Goal: Information Seeking & Learning: Learn about a topic

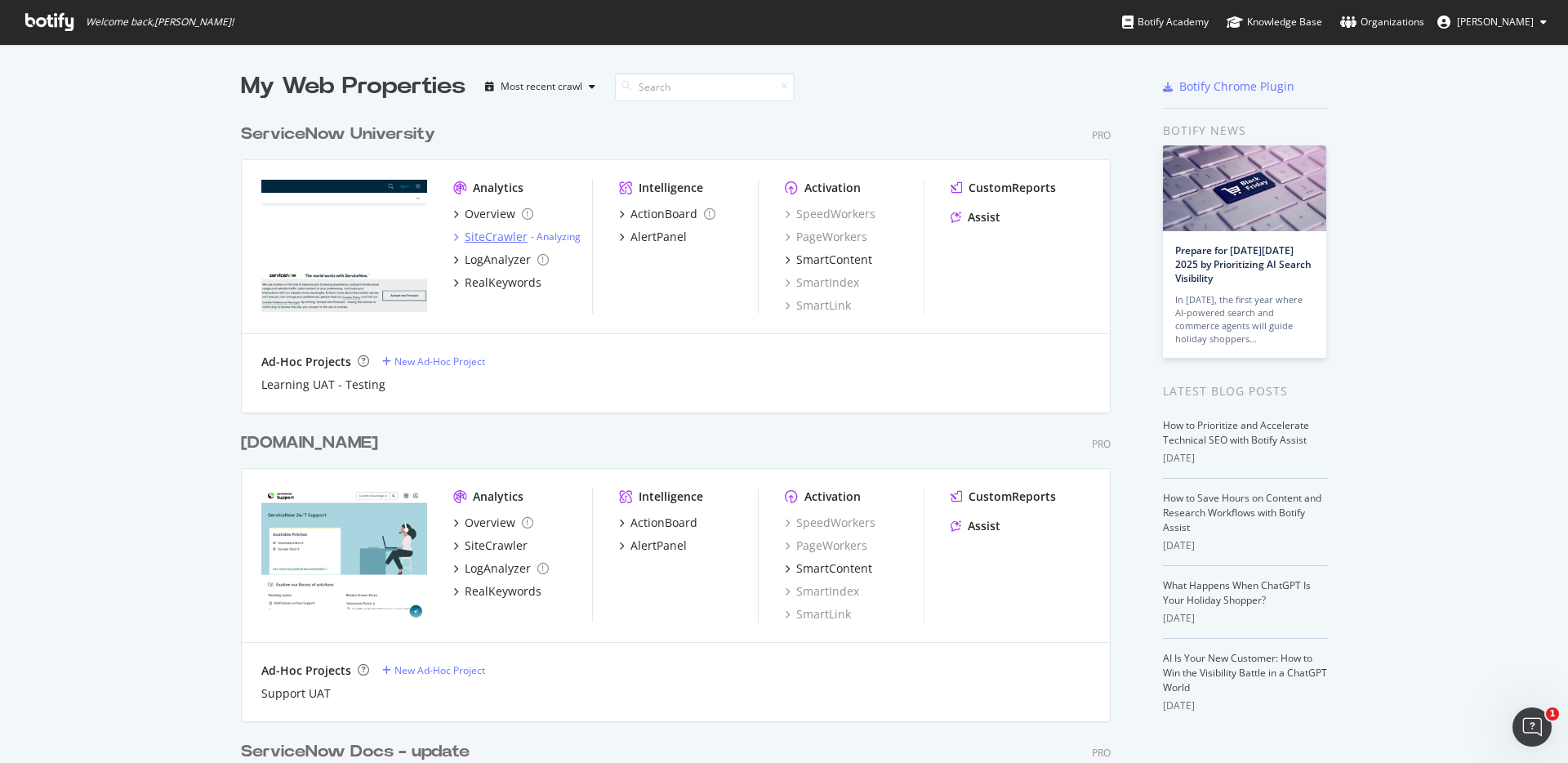
click at [483, 238] on div "SiteCrawler" at bounding box center [497, 237] width 63 height 16
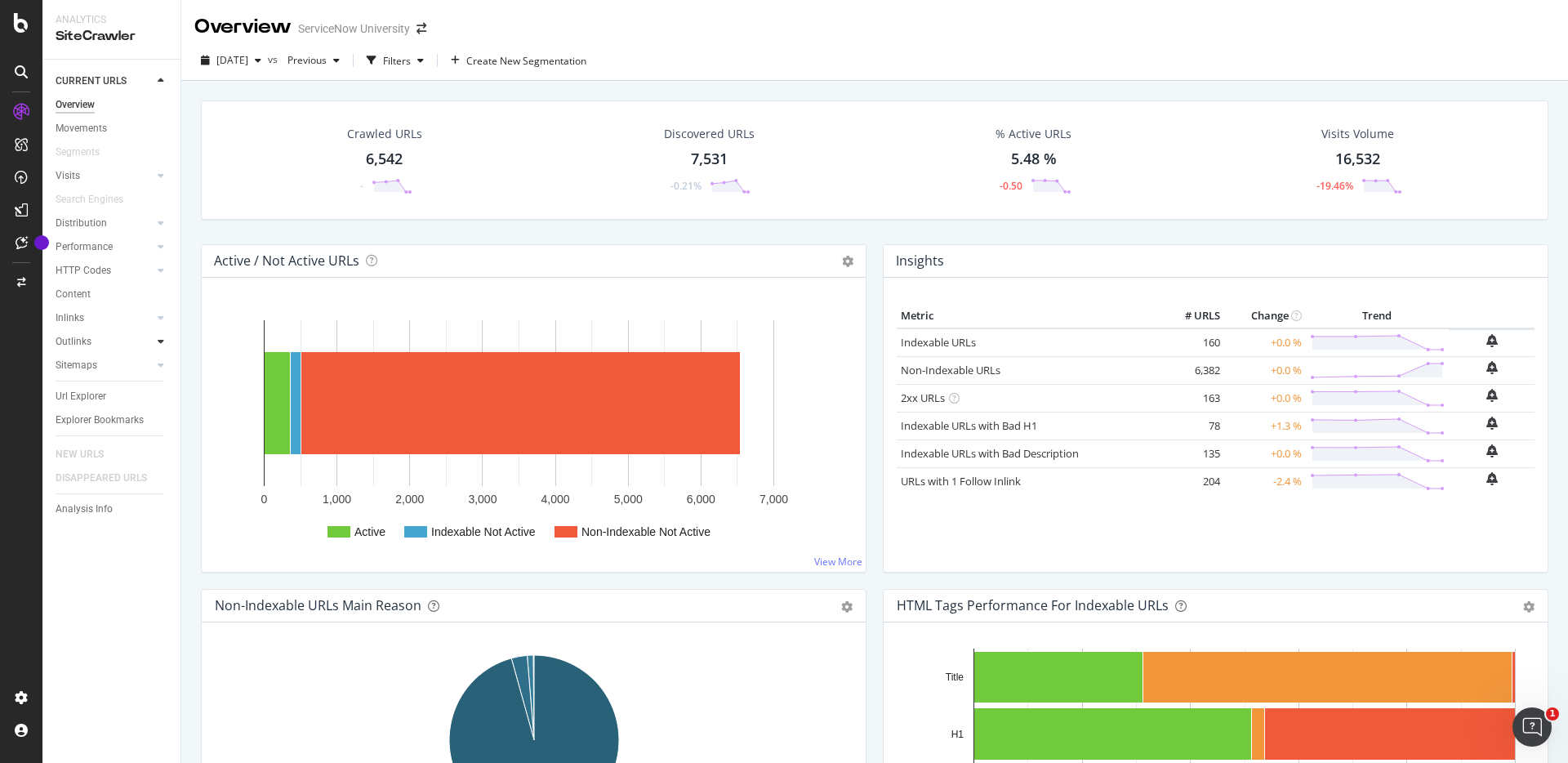
click at [158, 340] on icon at bounding box center [161, 341] width 7 height 9
click at [81, 398] on div "Url Explorer" at bounding box center [80, 397] width 50 height 17
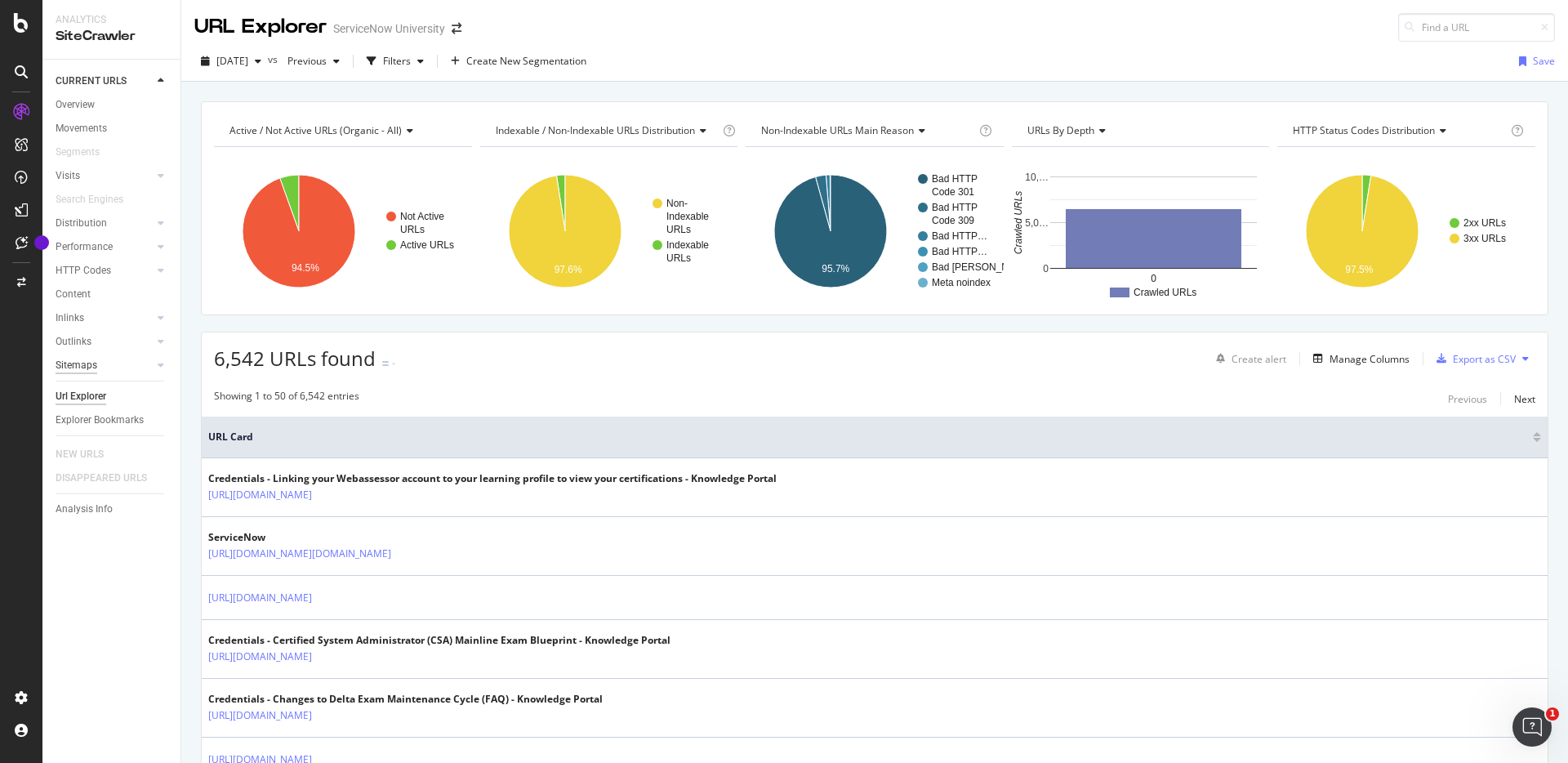
click at [83, 369] on div "Sitemaps" at bounding box center [76, 366] width 42 height 17
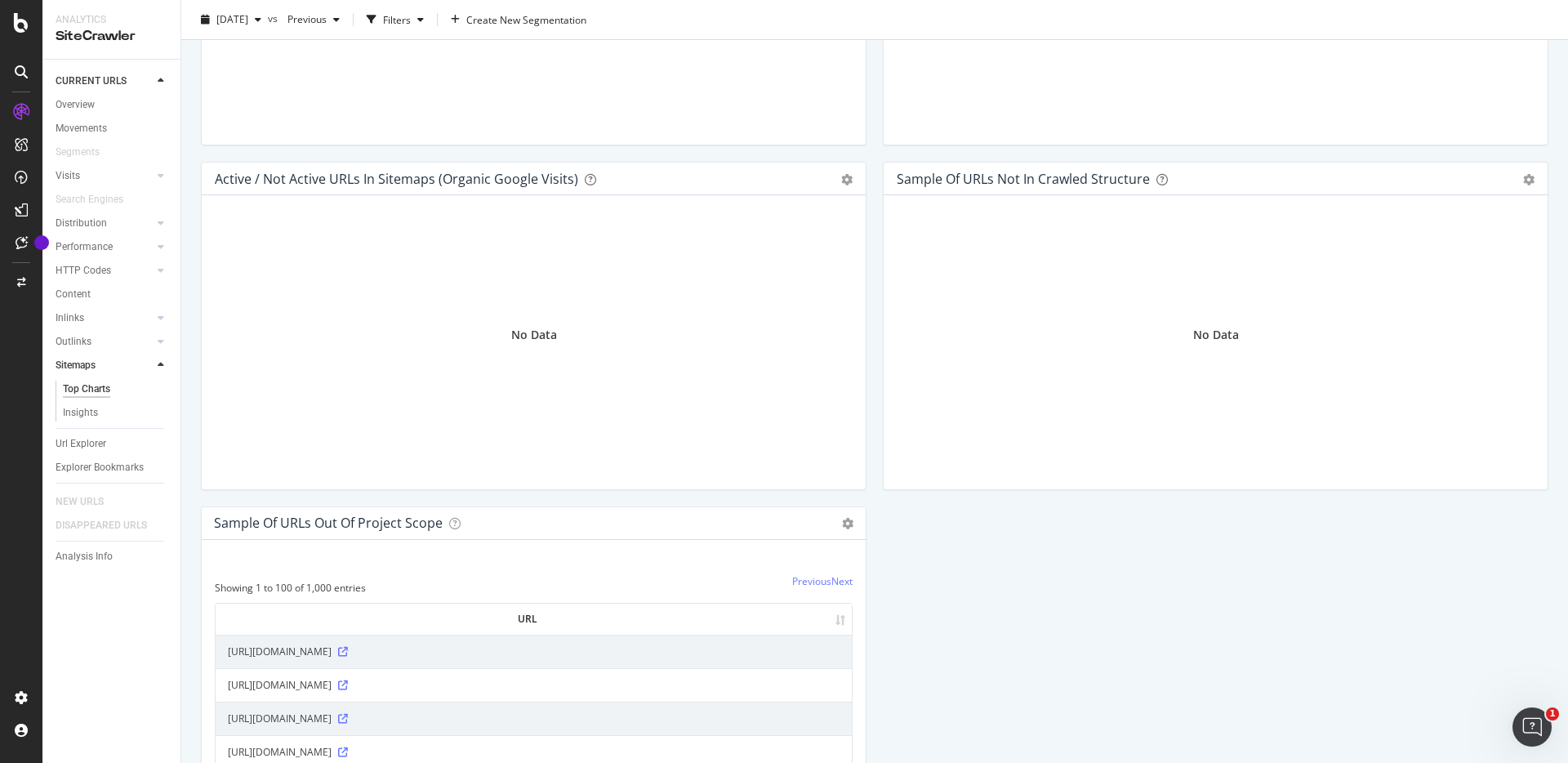
scroll to position [1440, 0]
click at [158, 340] on icon at bounding box center [161, 341] width 7 height 9
click at [161, 318] on icon at bounding box center [161, 317] width 7 height 9
click at [158, 272] on icon at bounding box center [161, 270] width 7 height 9
click at [158, 247] on icon at bounding box center [161, 246] width 7 height 9
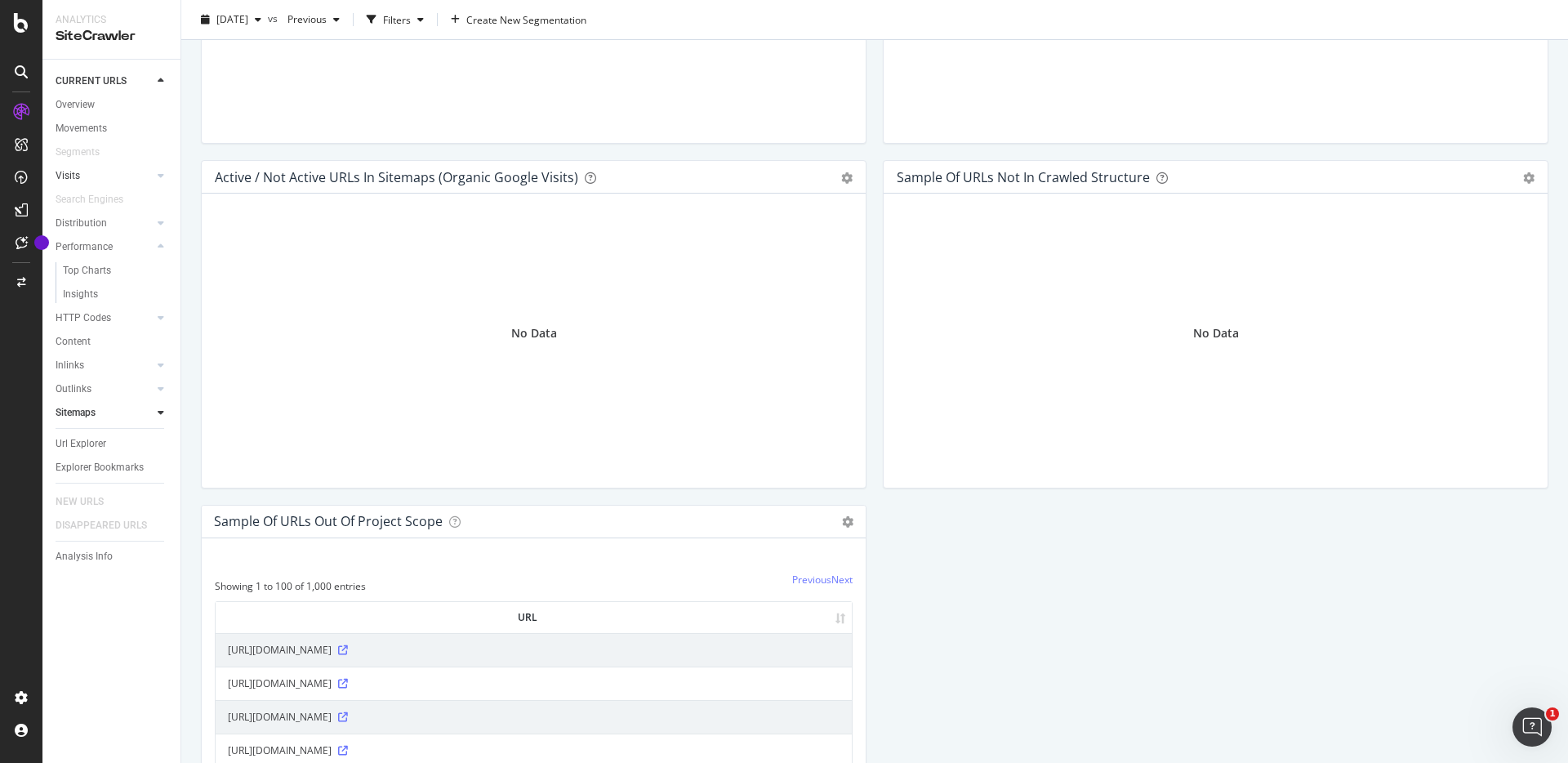
click at [80, 175] on link "Visits" at bounding box center [104, 176] width 97 height 17
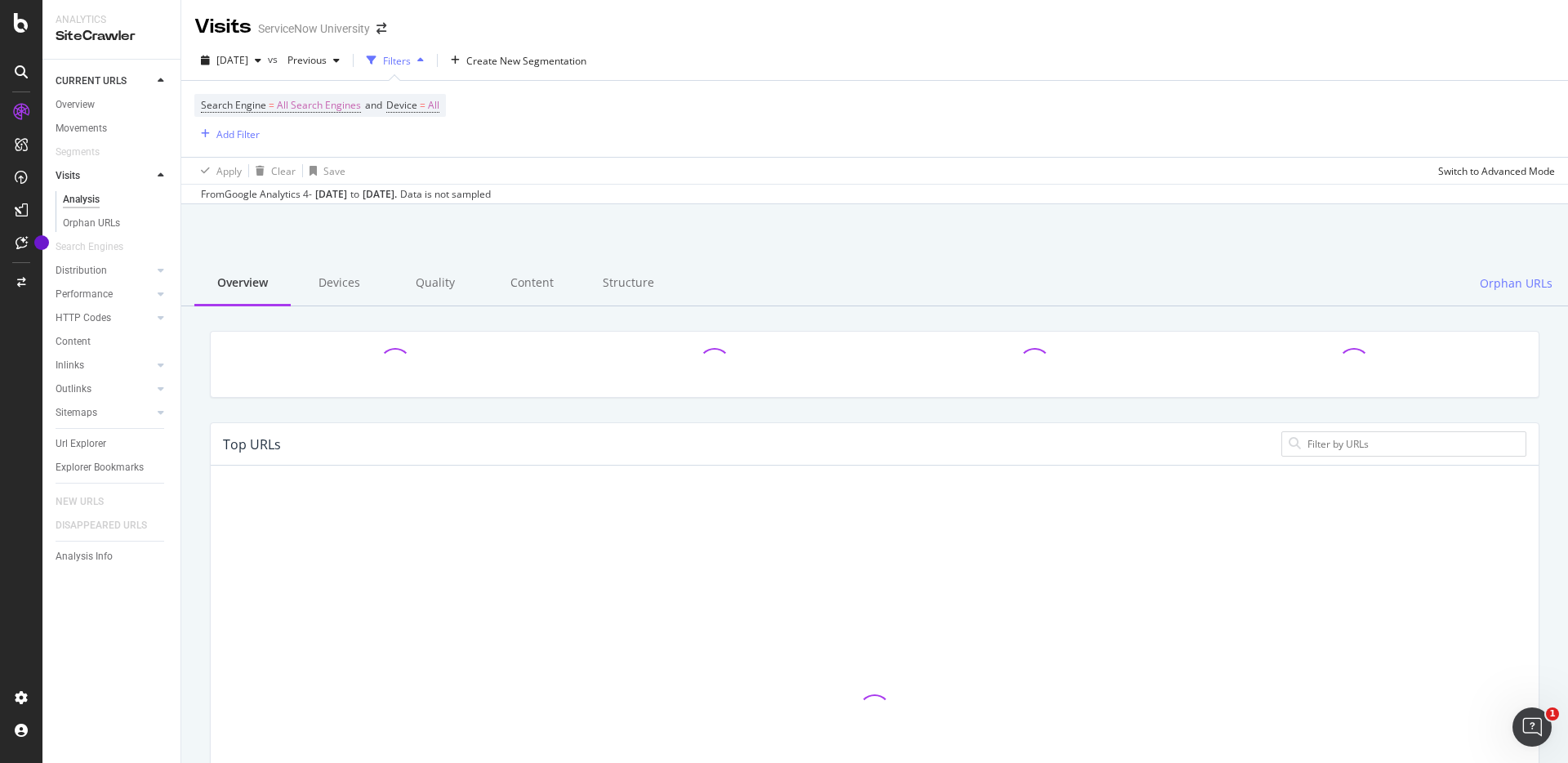
click at [88, 198] on div "Analysis" at bounding box center [81, 200] width 37 height 17
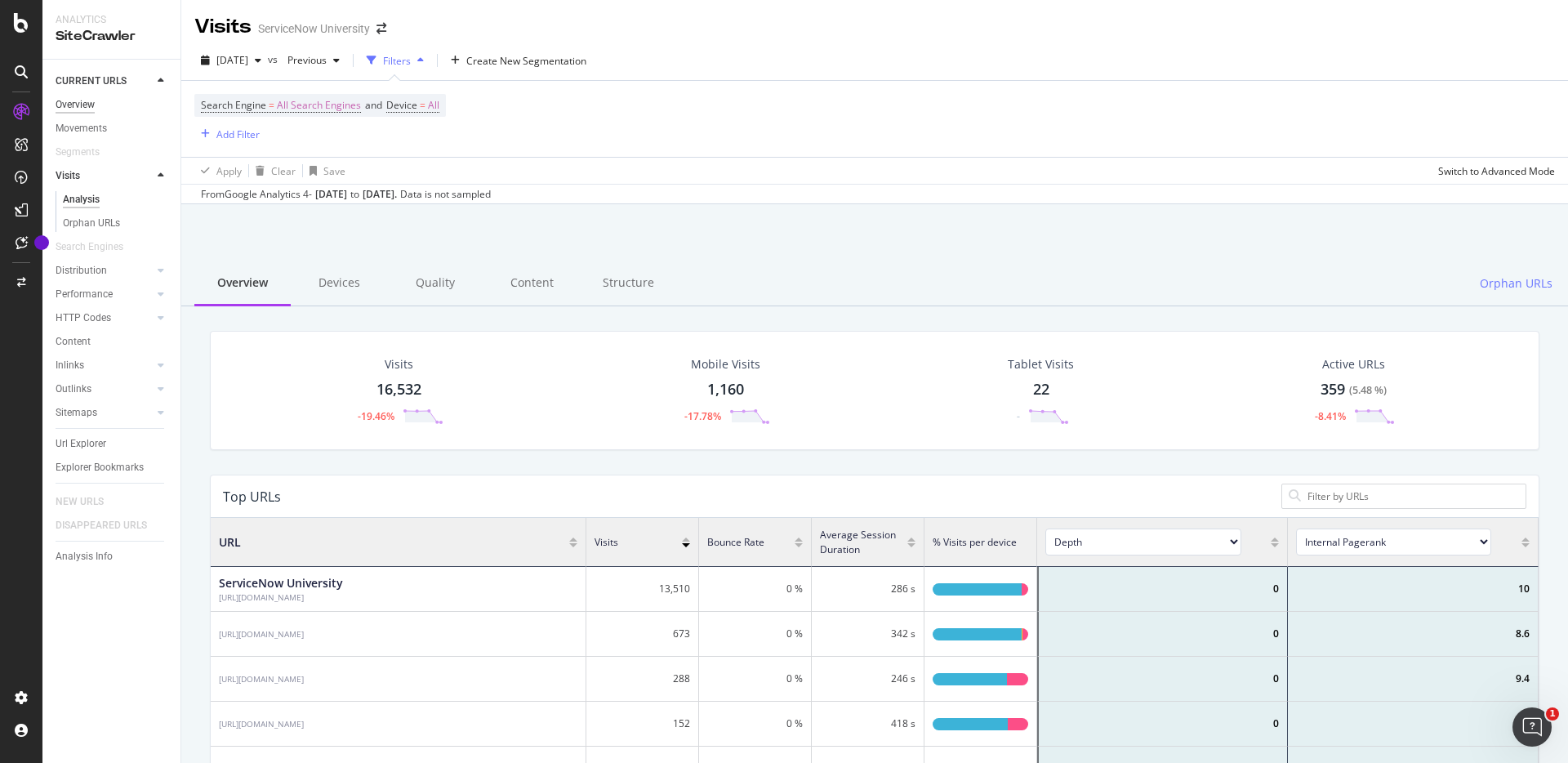
click at [82, 103] on div "Overview" at bounding box center [75, 105] width 39 height 17
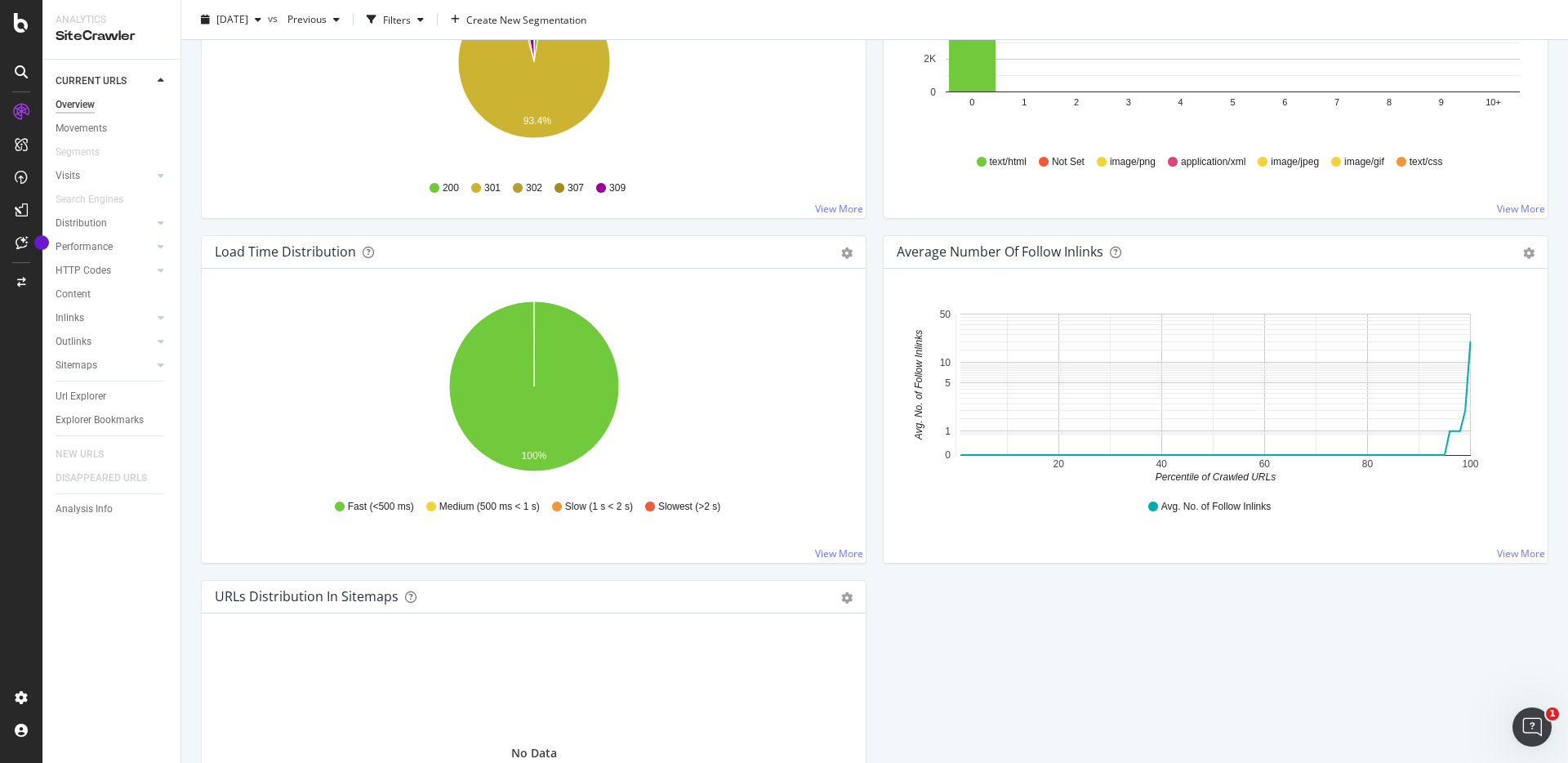
scroll to position [1263, 0]
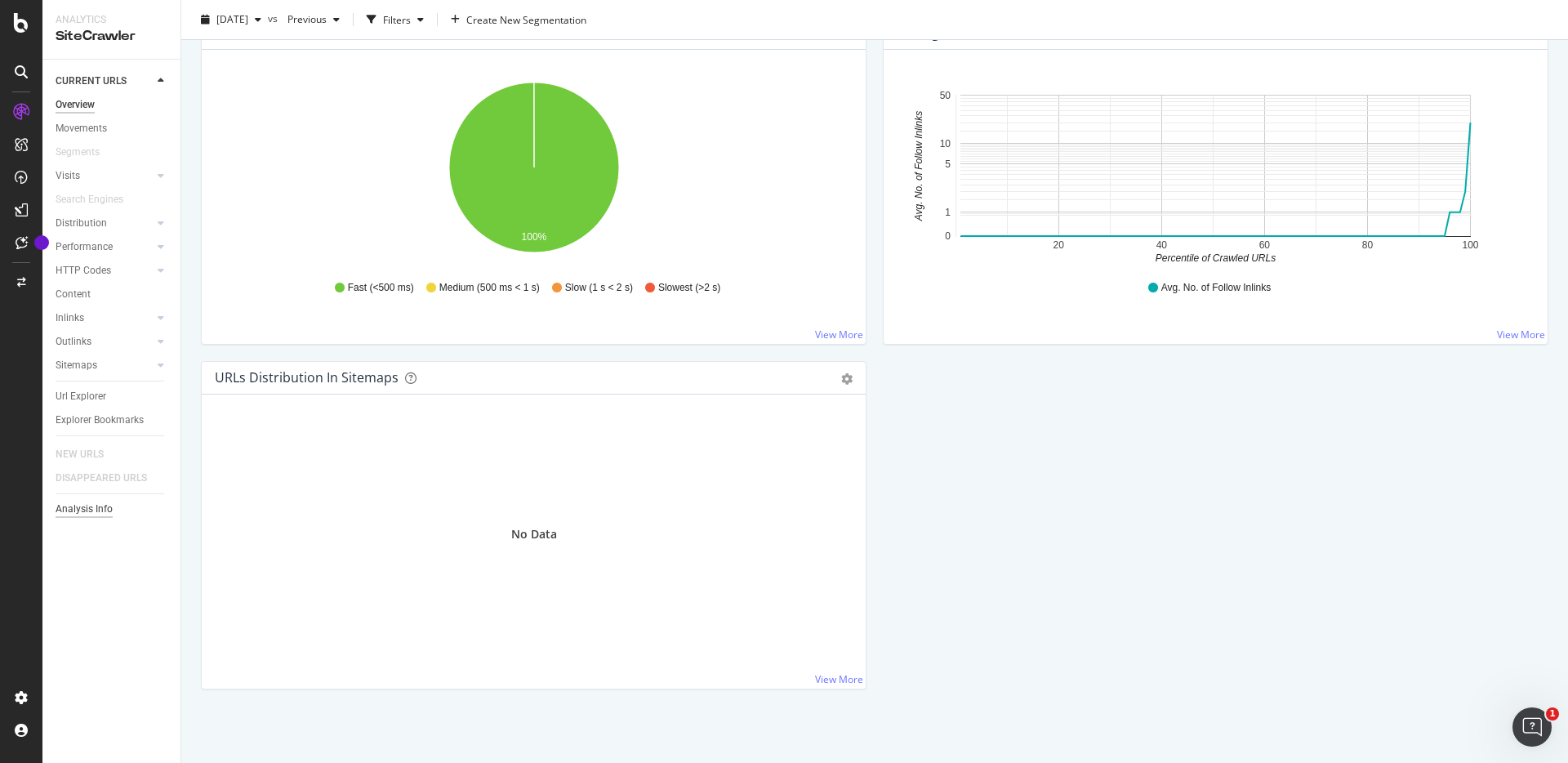
click at [87, 506] on div "Analysis Info" at bounding box center [84, 510] width 57 height 17
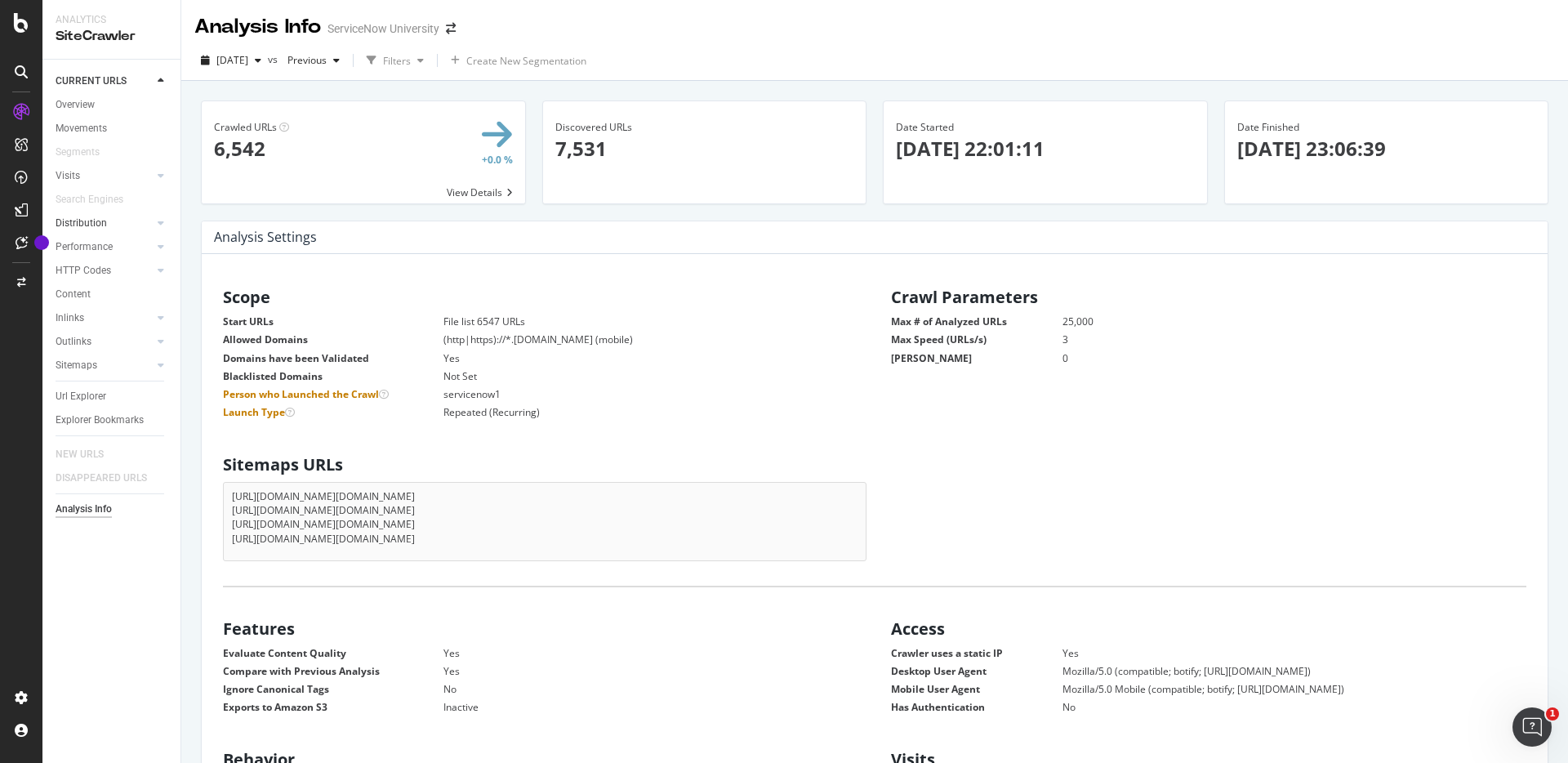
click at [132, 223] on link "Distribution" at bounding box center [104, 223] width 97 height 17
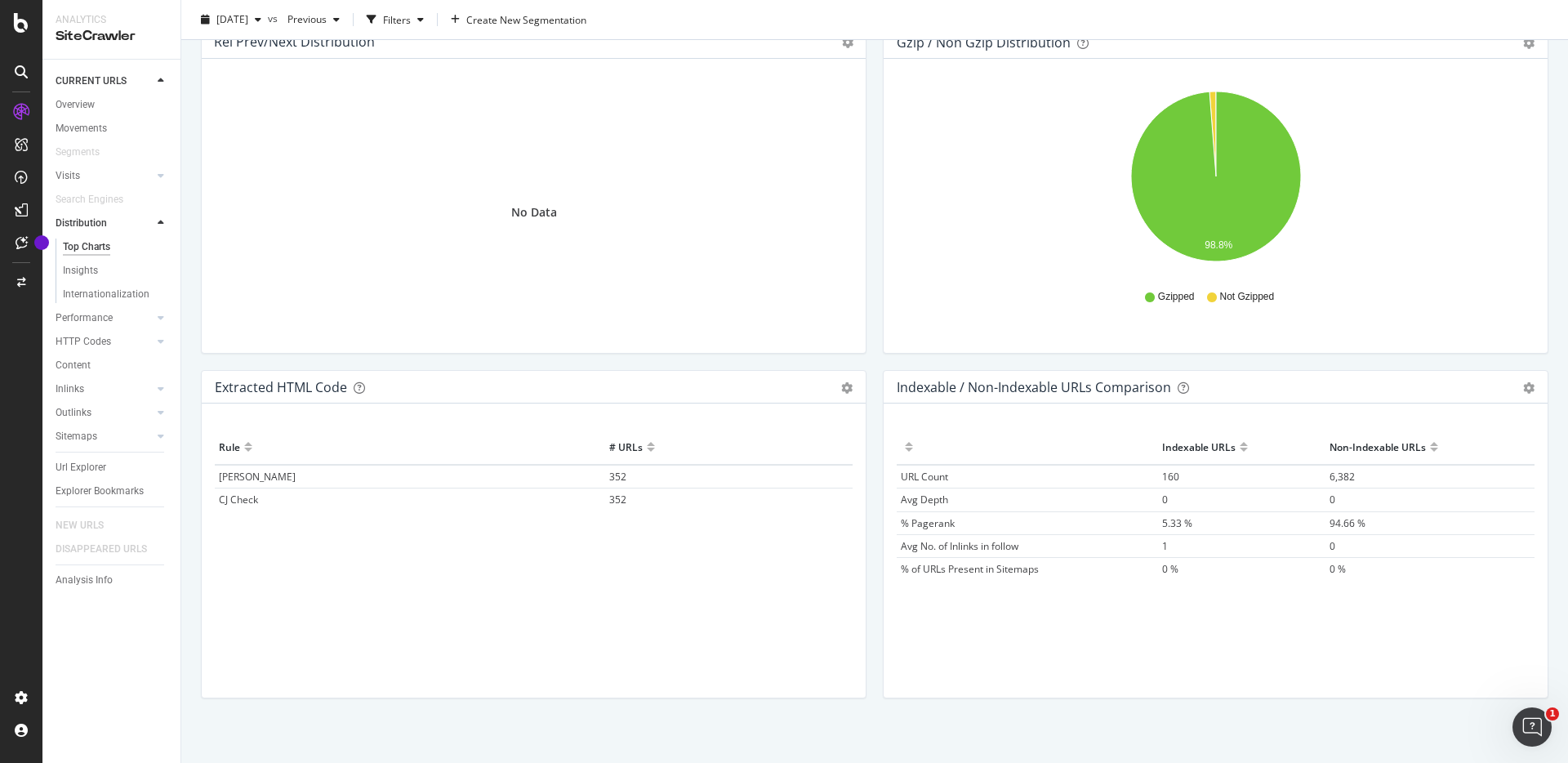
scroll to position [2274, 0]
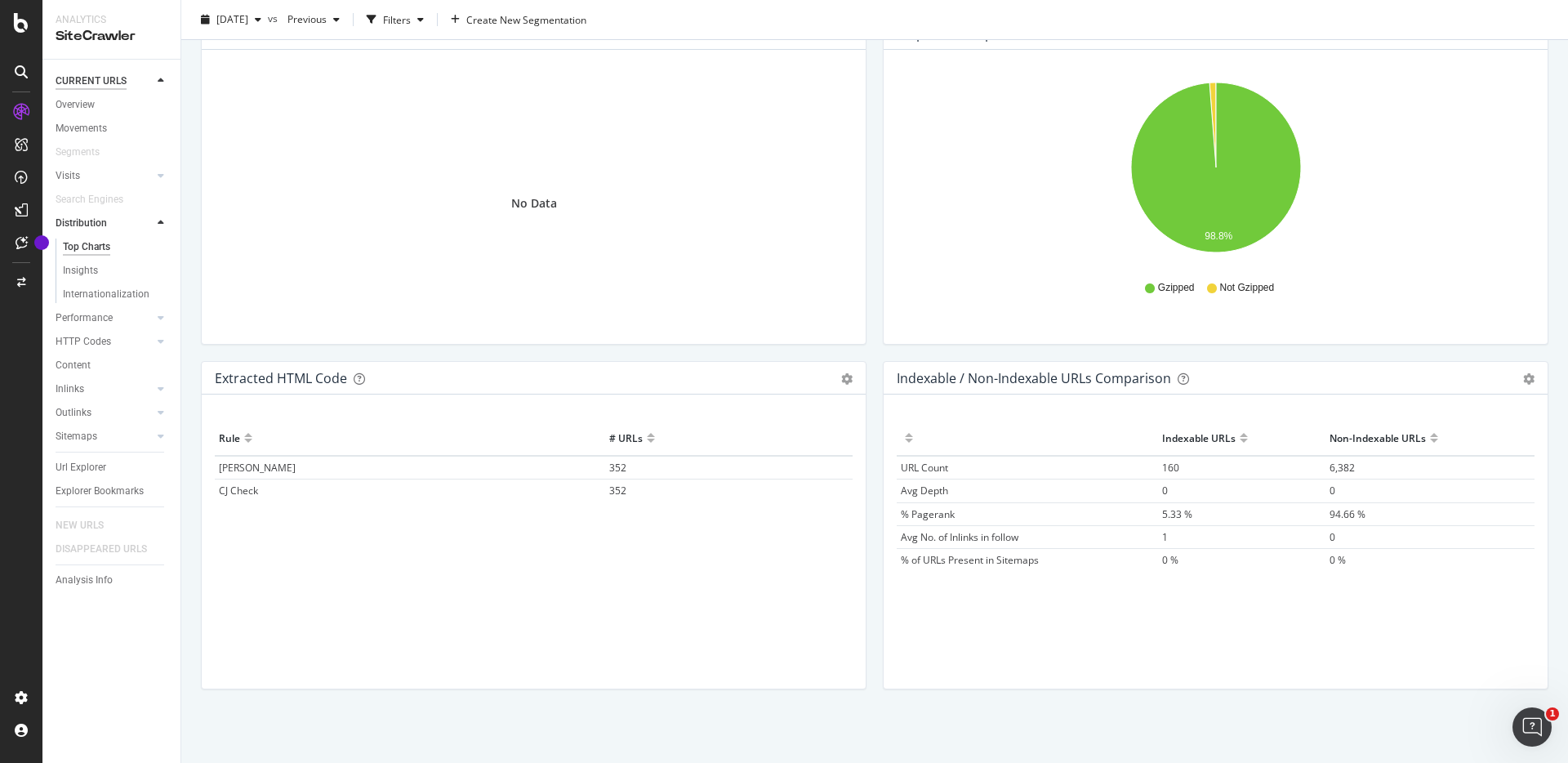
click at [115, 79] on div "CURRENT URLS" at bounding box center [91, 81] width 71 height 17
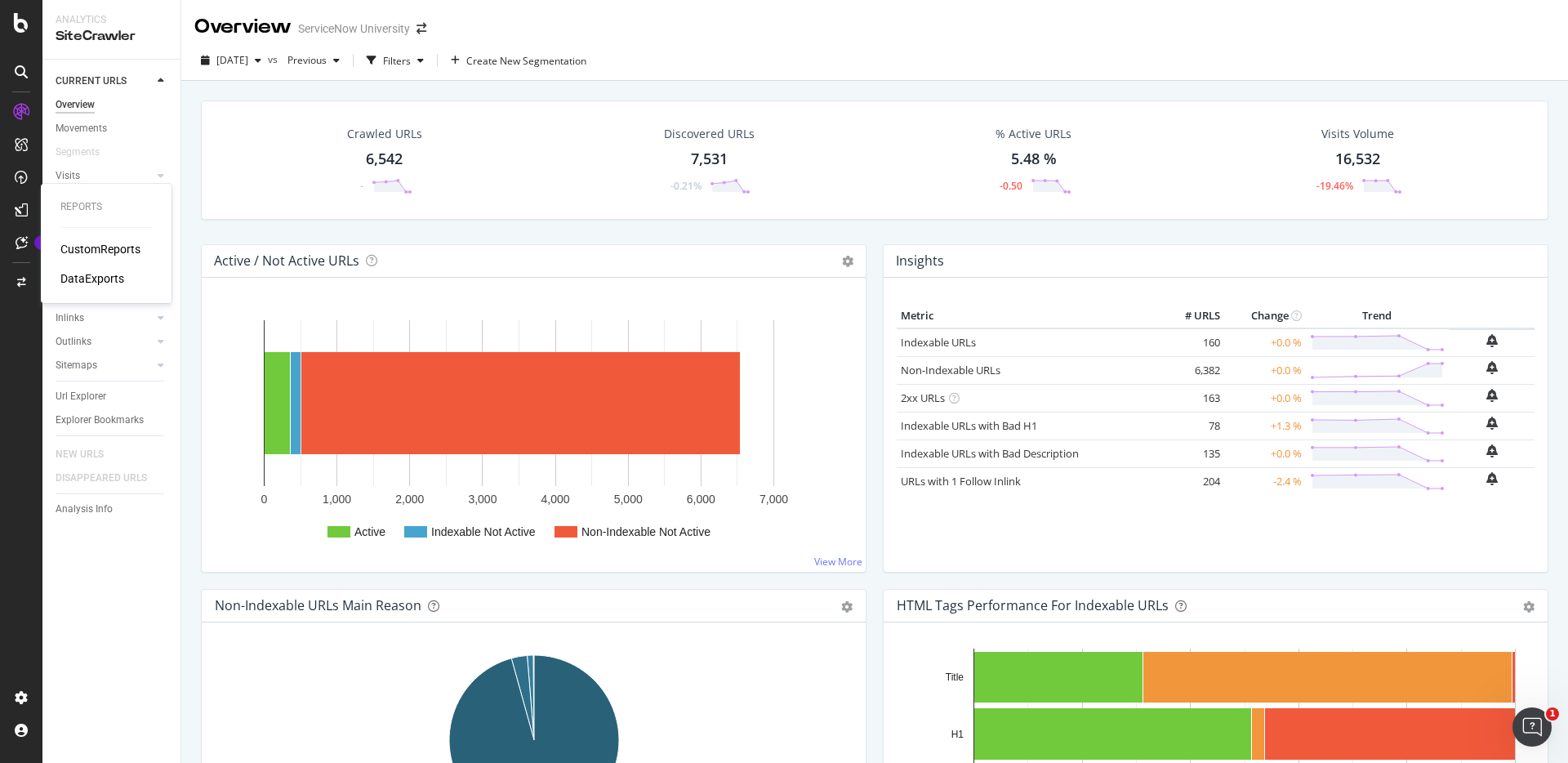
click at [95, 250] on div "CustomReports" at bounding box center [101, 249] width 80 height 16
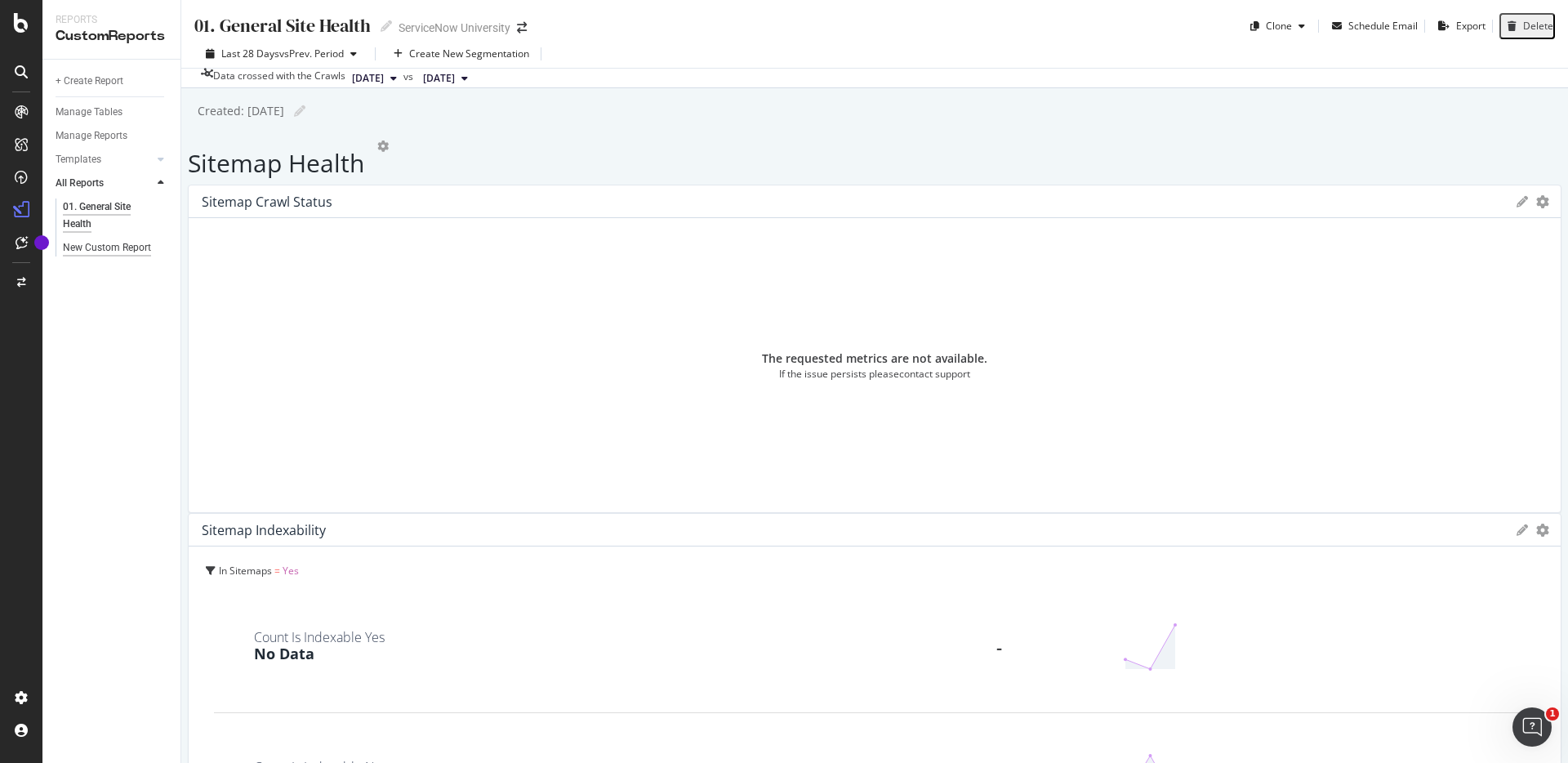
click at [93, 245] on div "New Custom Report" at bounding box center [107, 248] width 88 height 17
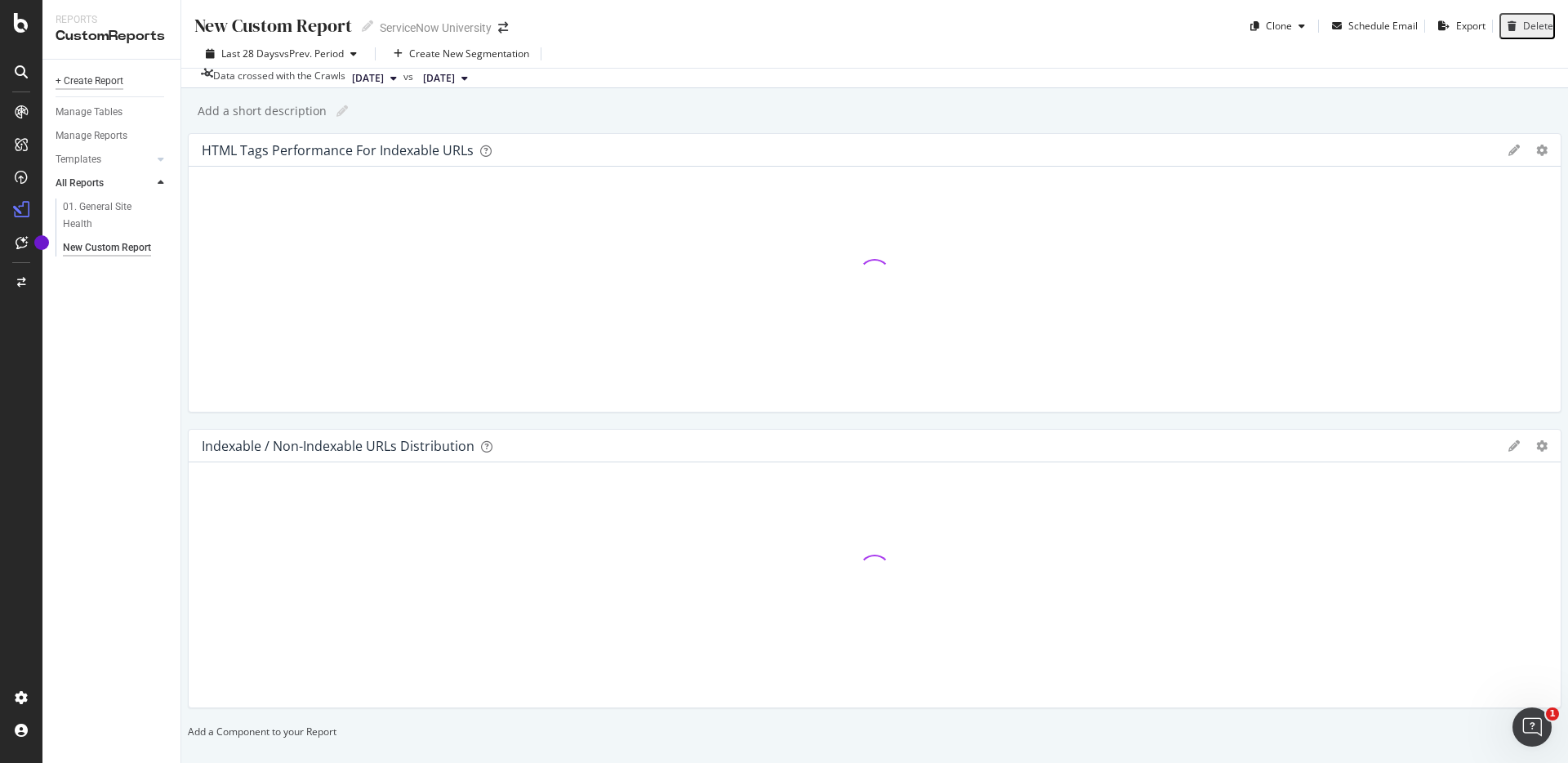
click at [91, 77] on div "+ Create Report" at bounding box center [89, 81] width 68 height 17
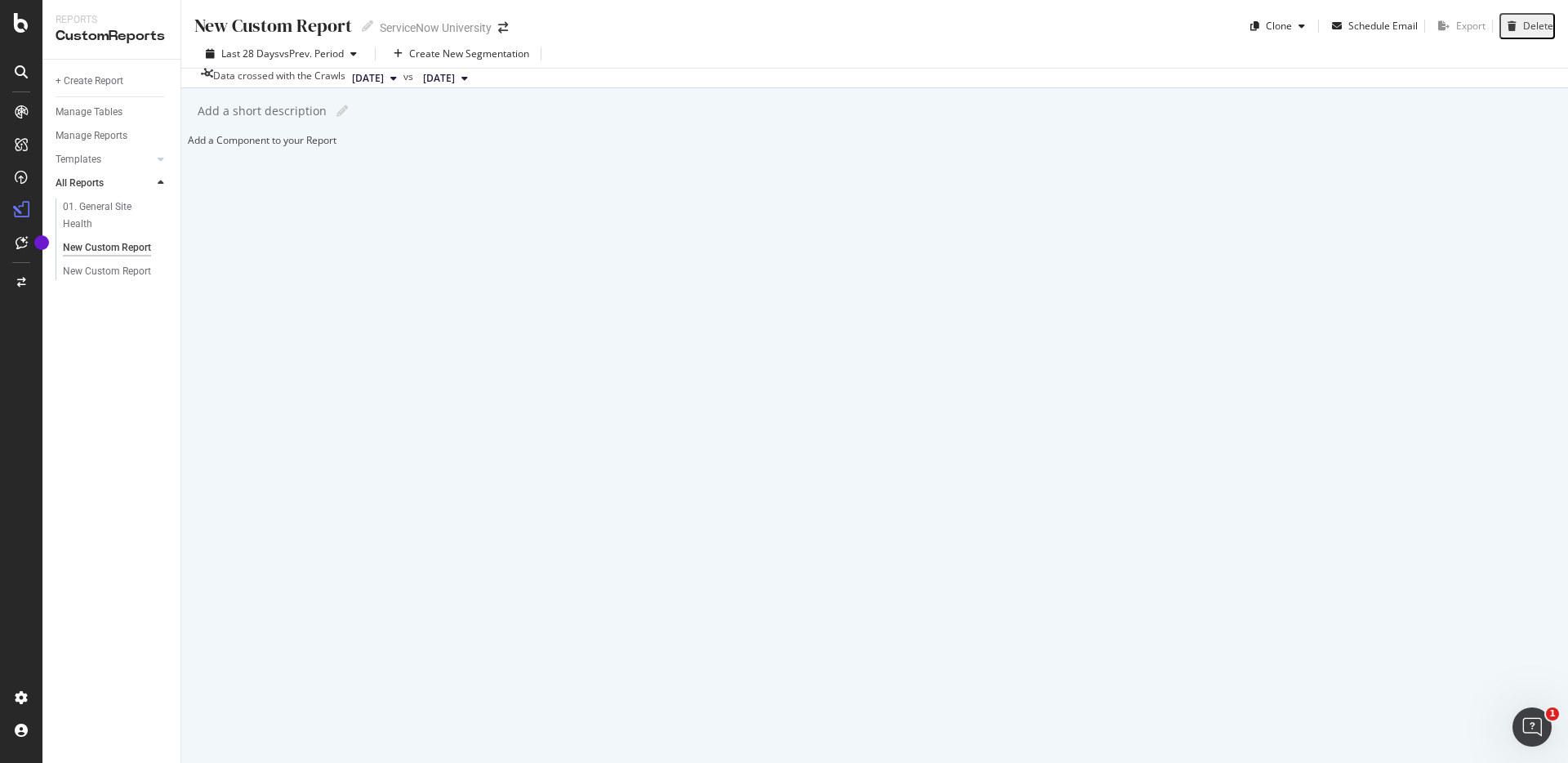
click at [188, 147] on div at bounding box center [188, 140] width 0 height 14
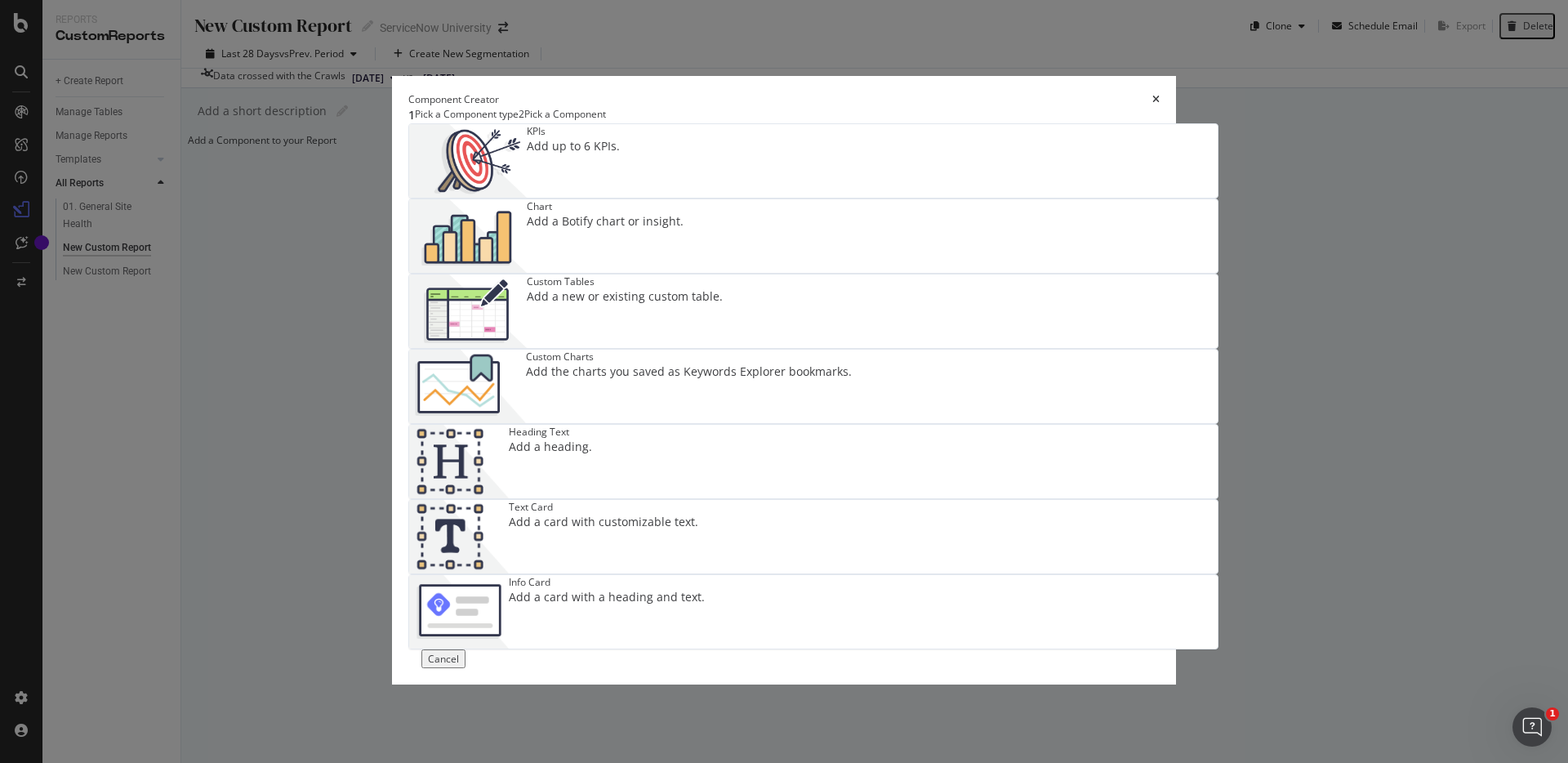
click at [621, 288] on div "Custom Tables" at bounding box center [624, 281] width 196 height 14
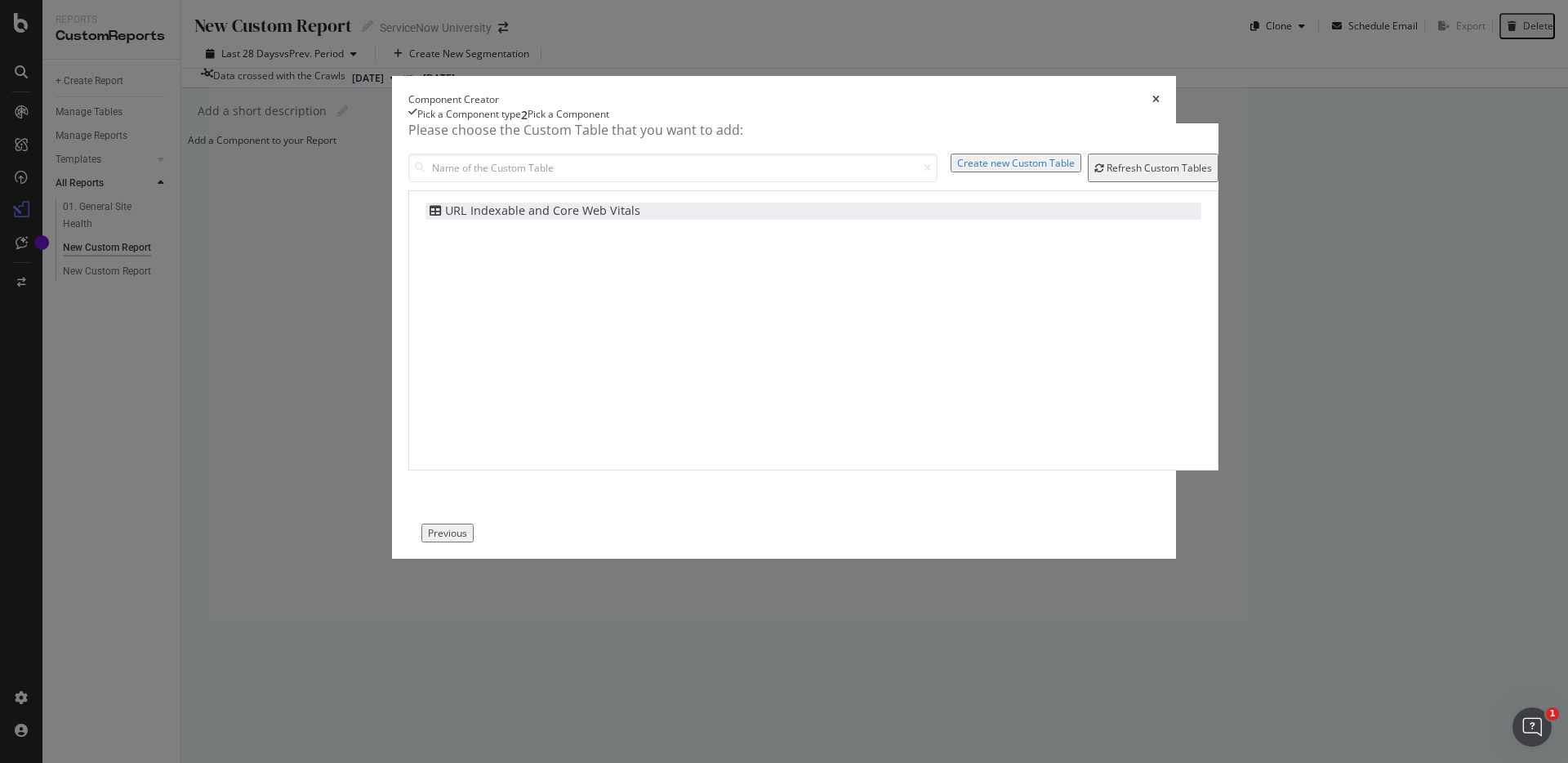
click at [585, 220] on div "URL Indexable and Core Web Vitals" at bounding box center [533, 211] width 215 height 17
click at [558, 541] on div "Add Component" at bounding box center [522, 533] width 74 height 14
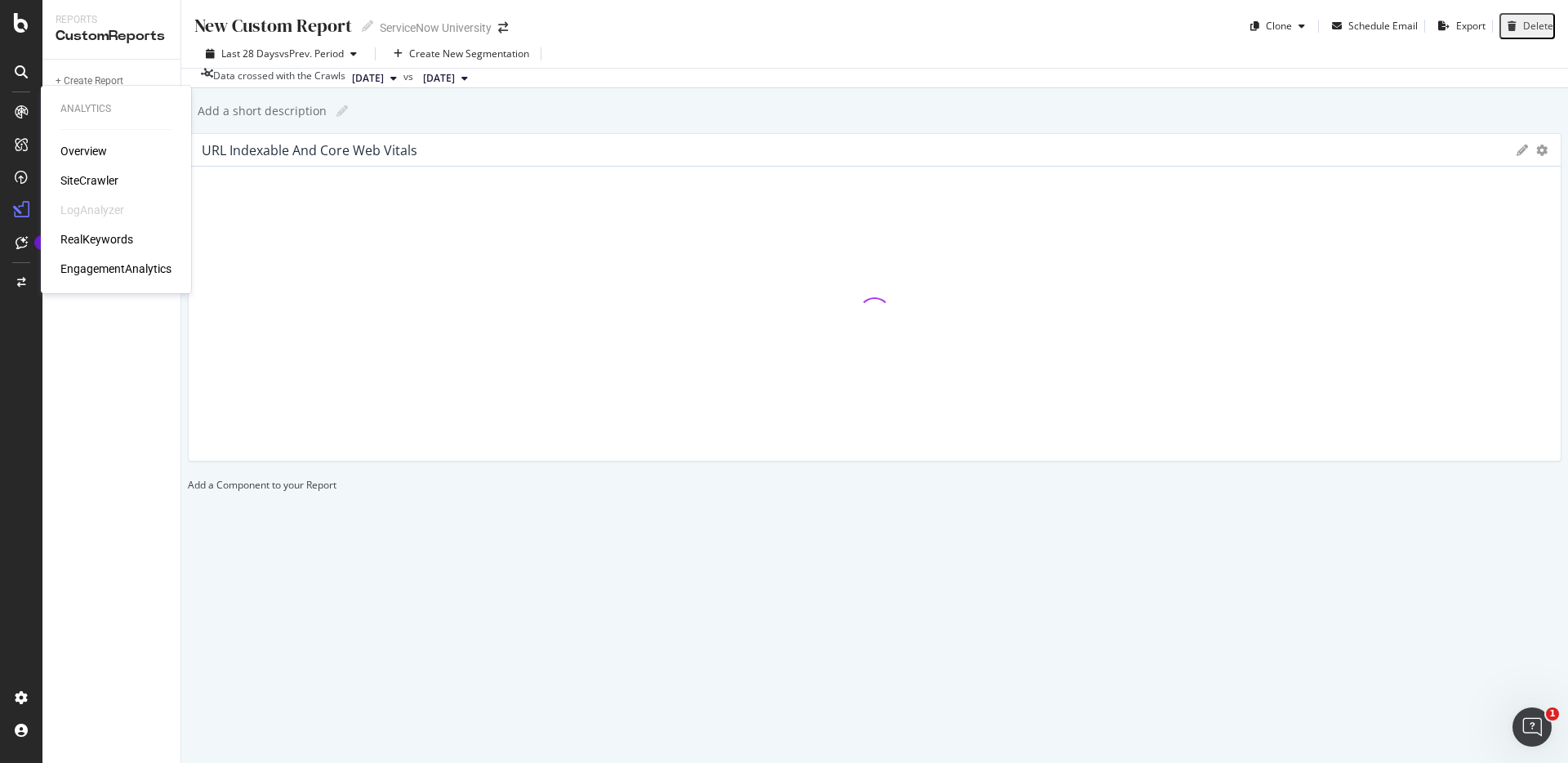
click at [82, 178] on div "SiteCrawler" at bounding box center [90, 180] width 58 height 16
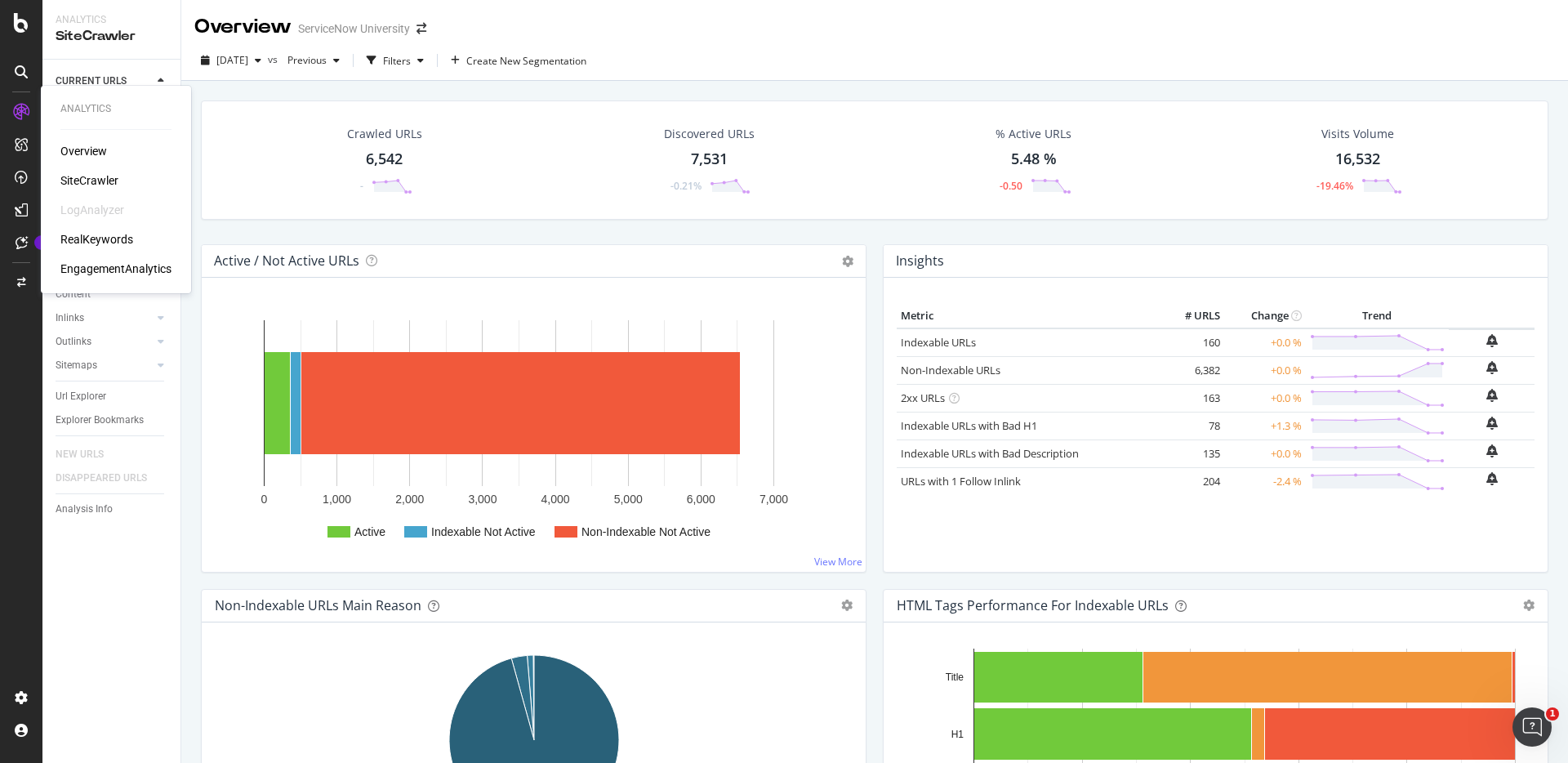
click at [105, 267] on div "EngagementAnalytics" at bounding box center [116, 269] width 111 height 16
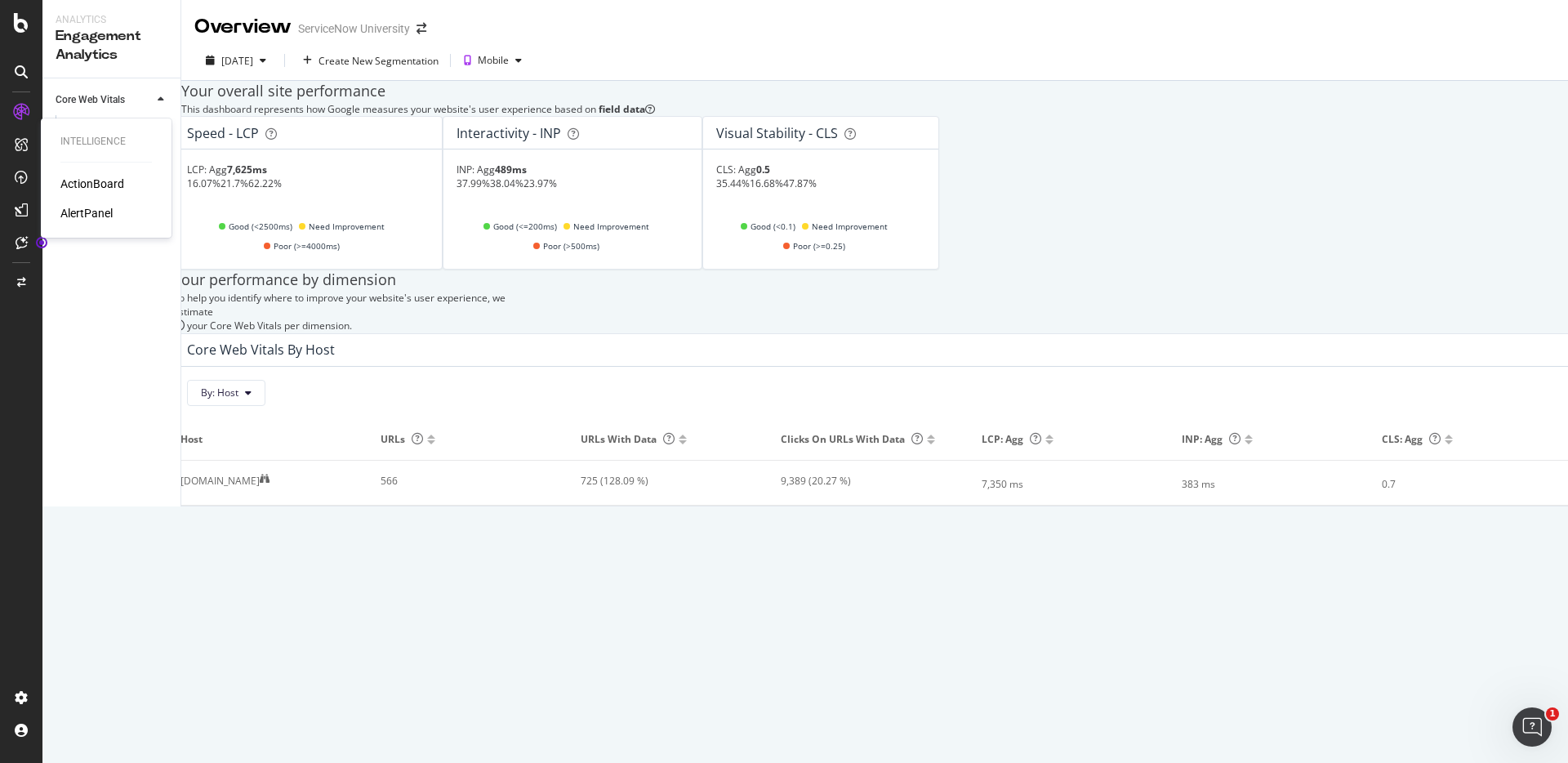
click at [92, 184] on div "ActionBoard" at bounding box center [92, 183] width 64 height 16
